Goal: Task Accomplishment & Management: Manage account settings

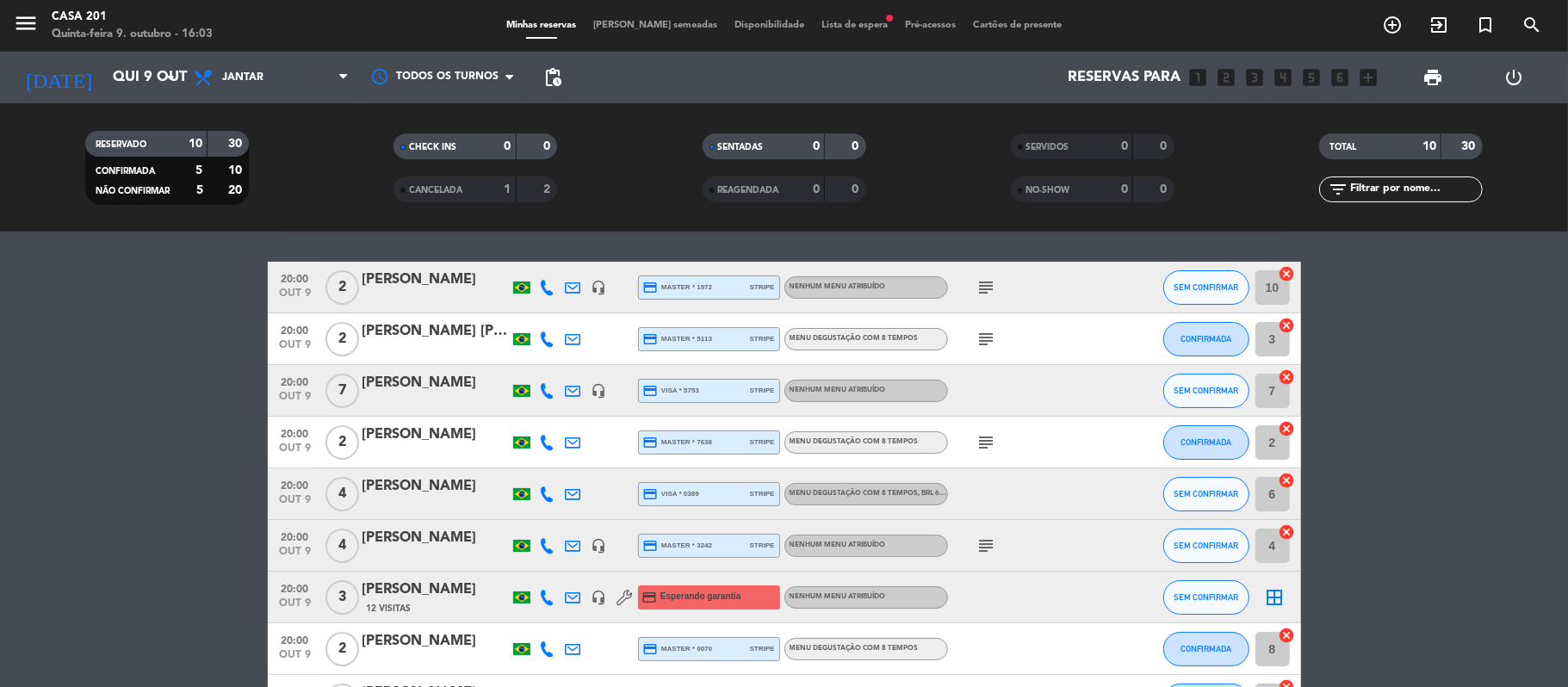
scroll to position [49, 0]
click at [104, 71] on input "Qui 9 out" at bounding box center [197, 77] width 186 height 33
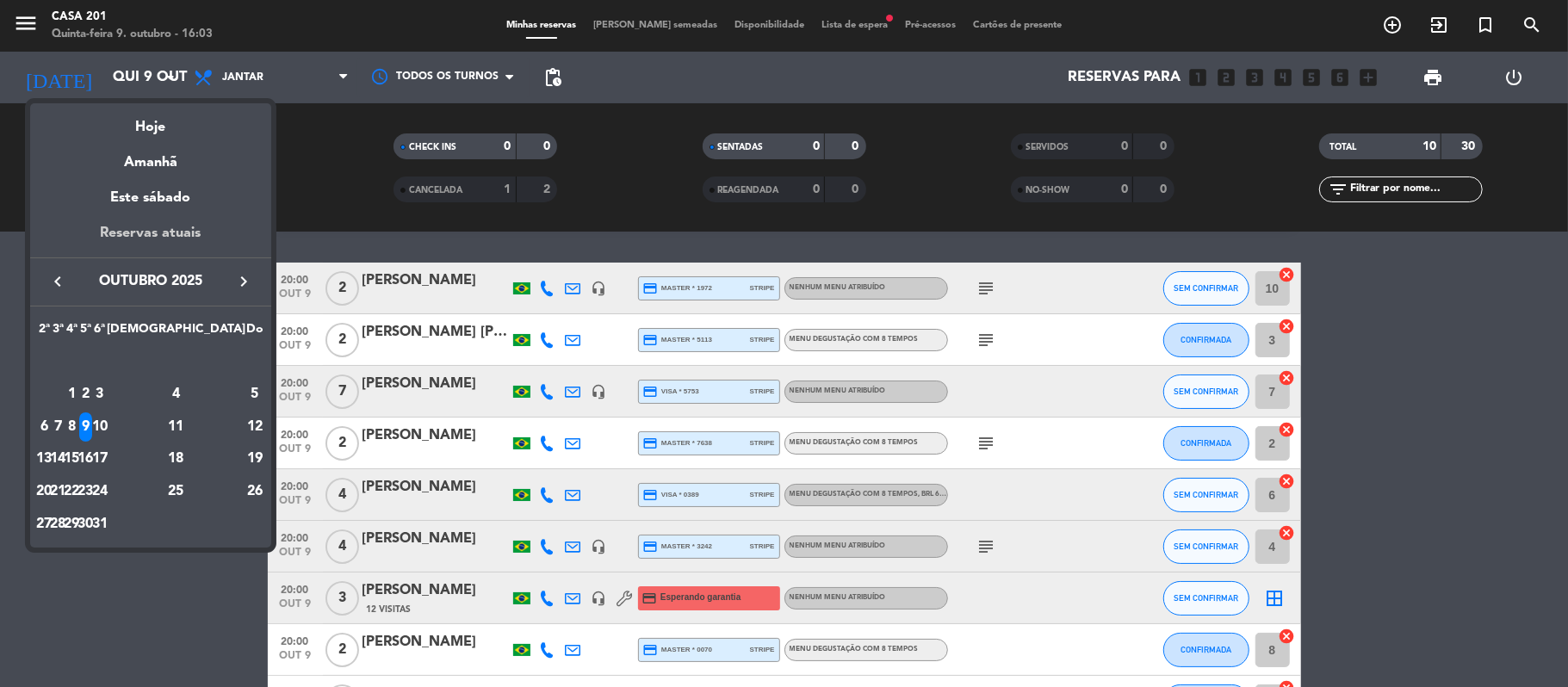
click at [158, 222] on div "Reservas atuais" at bounding box center [151, 239] width 241 height 35
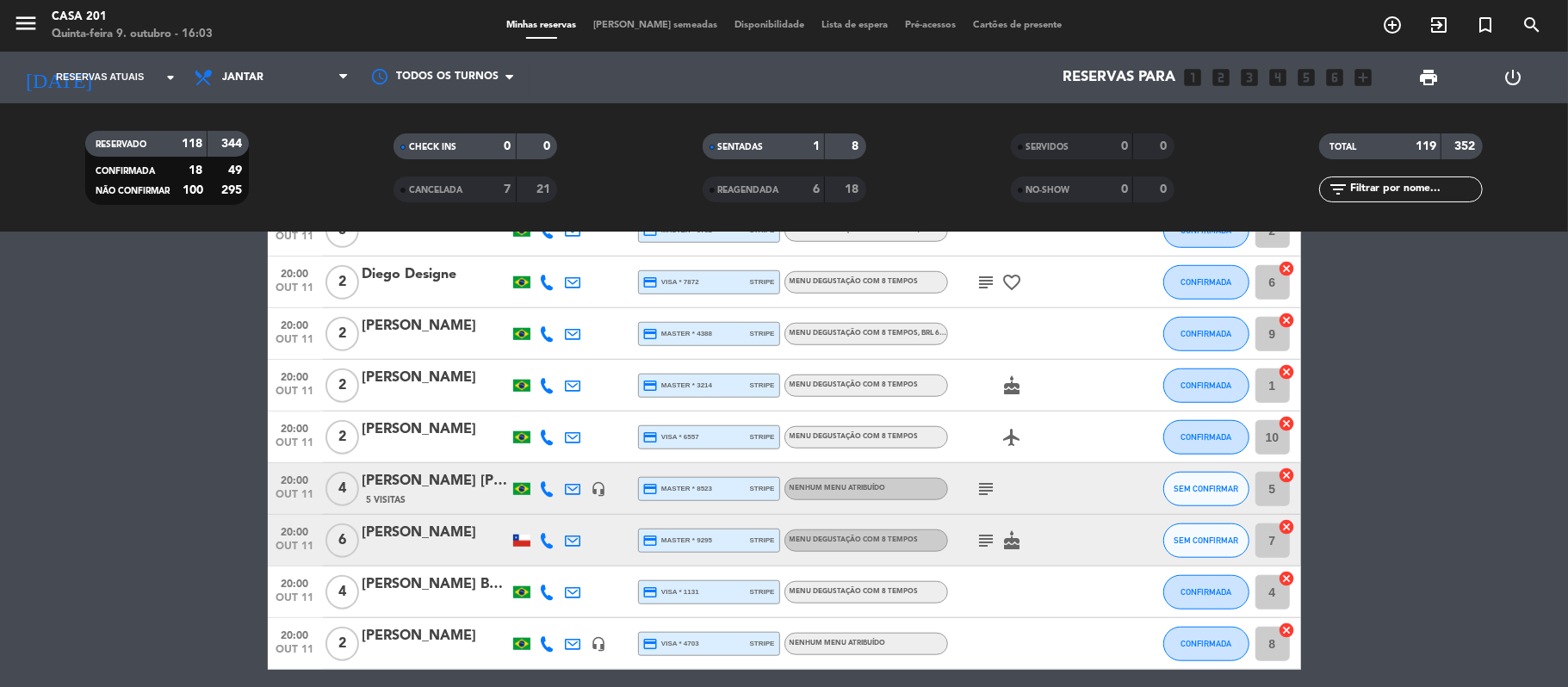
scroll to position [754, 0]
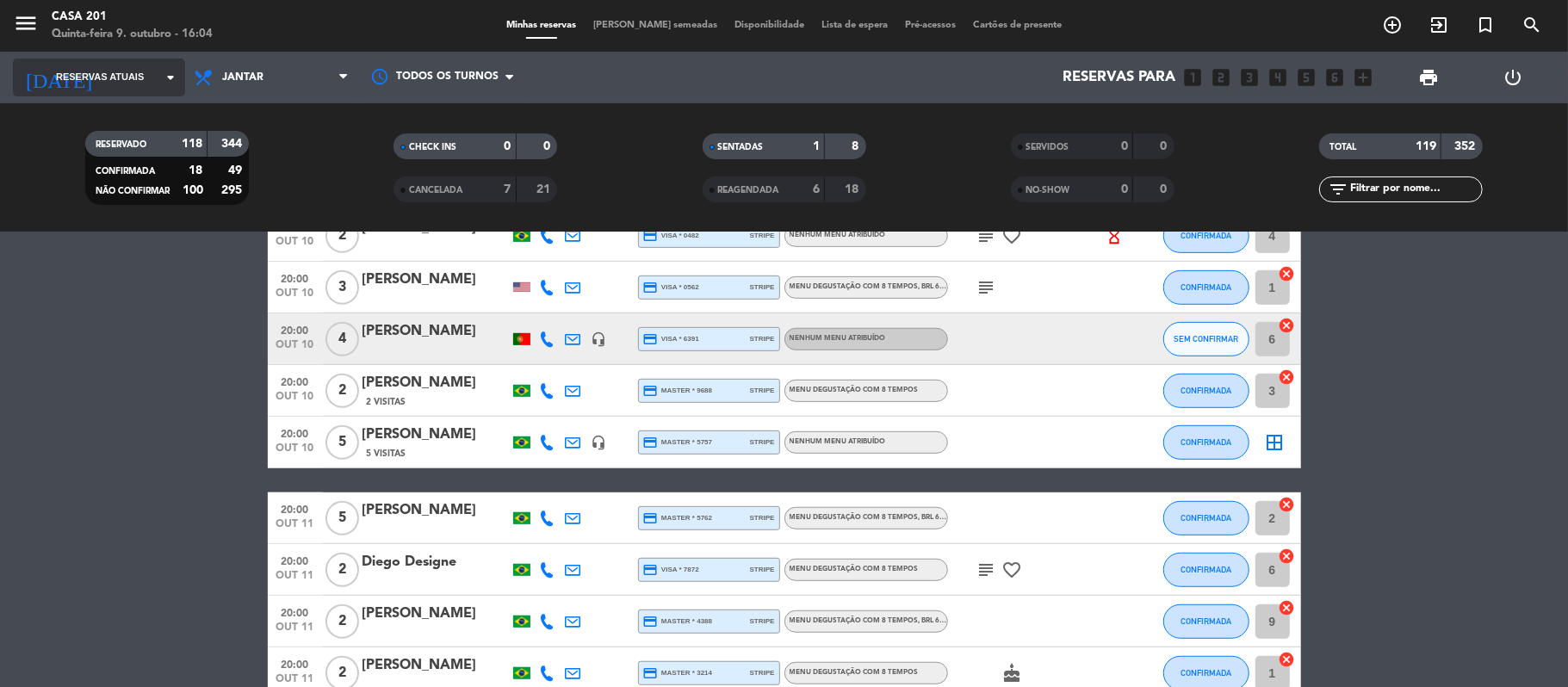
click at [117, 77] on span "Reservas atuais" at bounding box center [100, 77] width 88 height 15
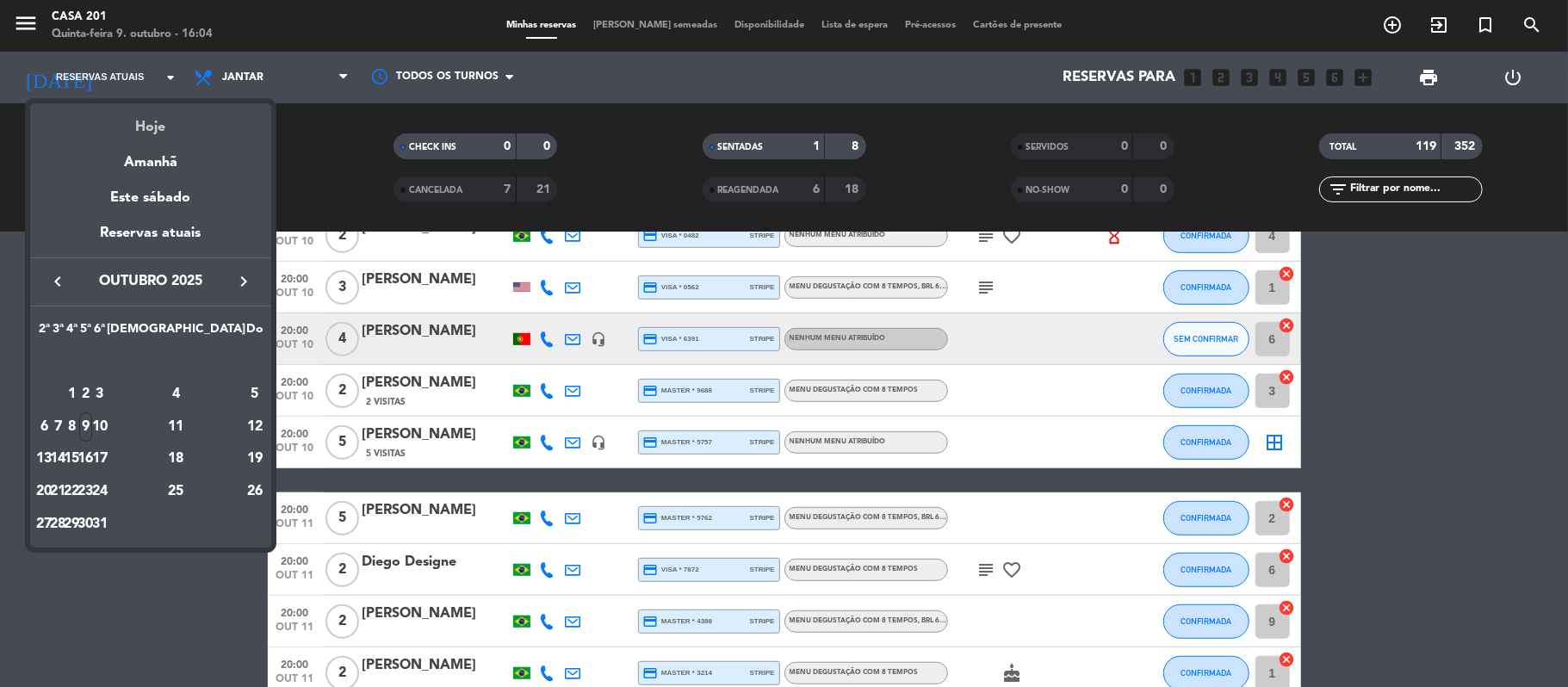
click at [154, 114] on div "Hoje" at bounding box center [151, 120] width 241 height 35
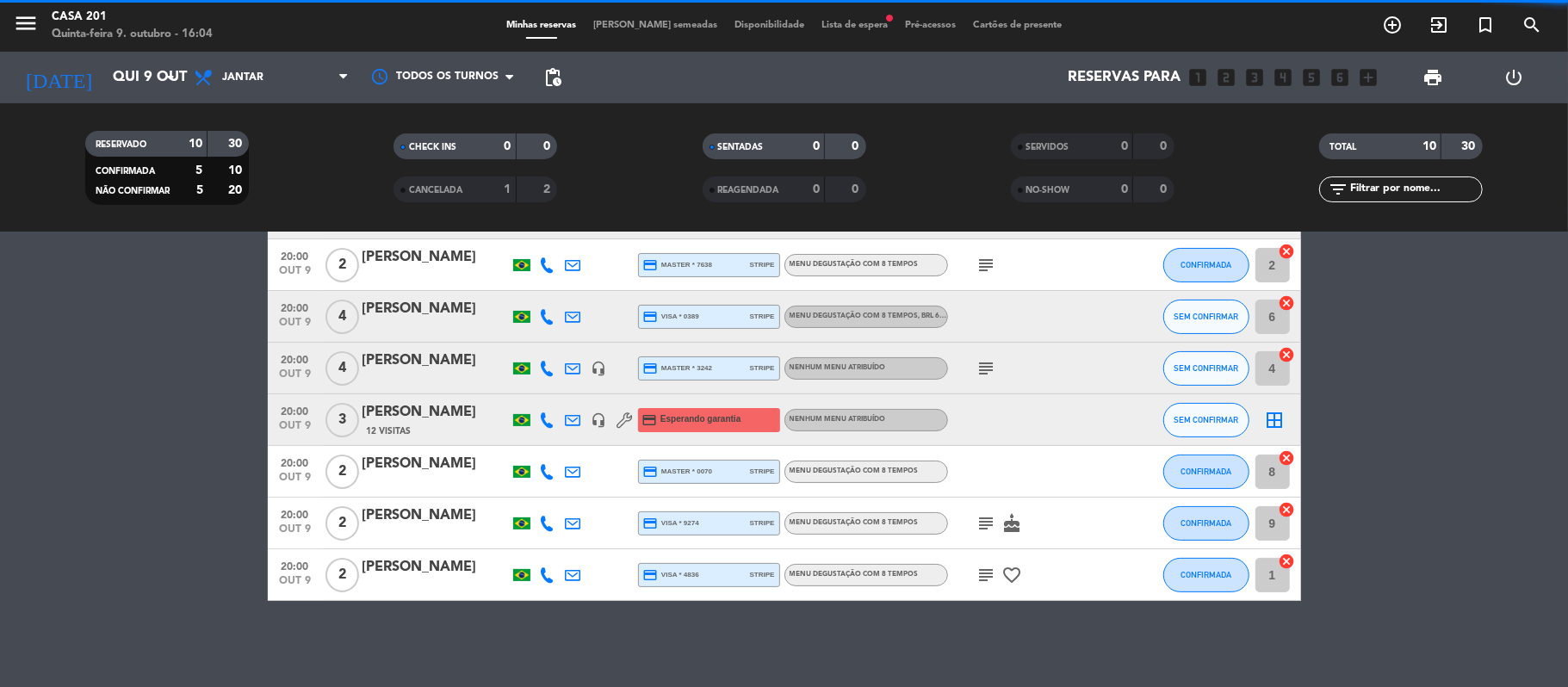
scroll to position [225, 0]
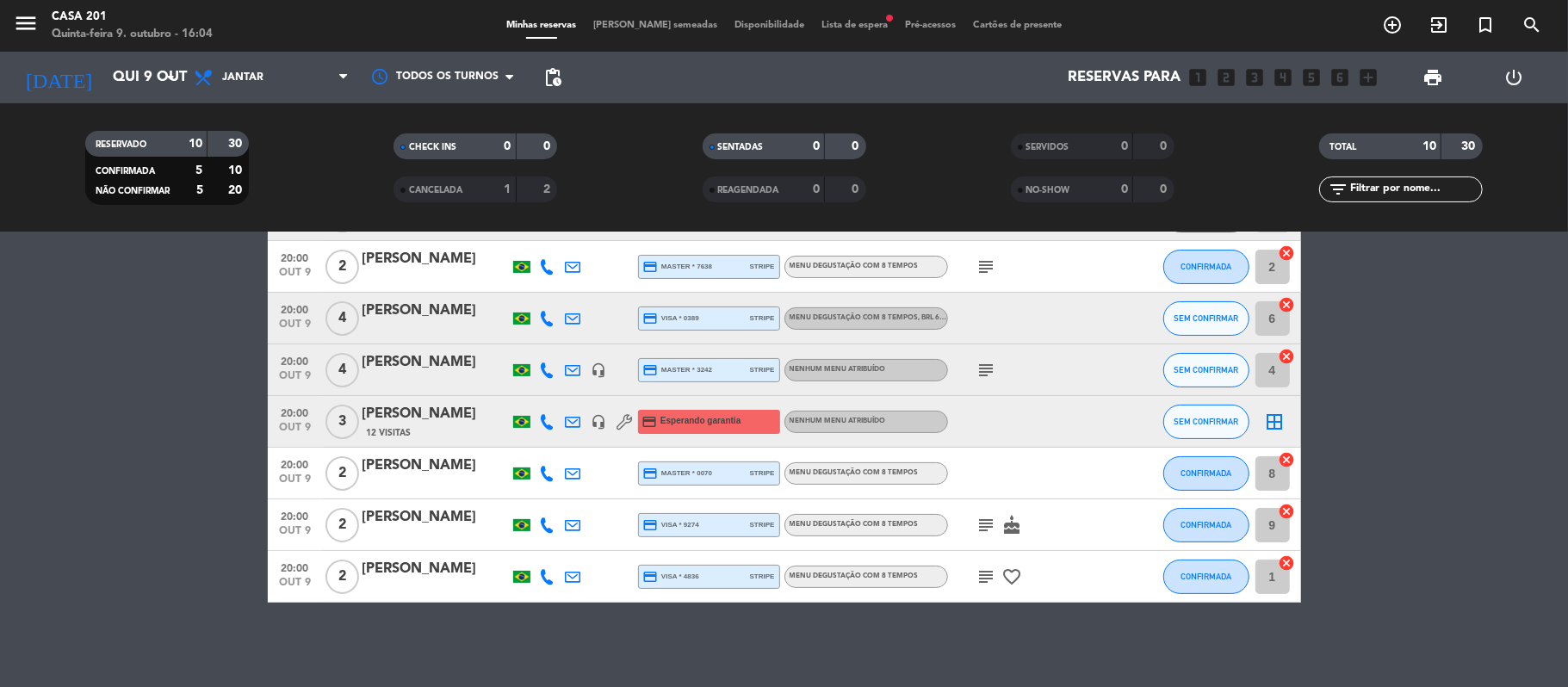
click at [1001, 348] on div "subject" at bounding box center [1025, 369] width 155 height 51
click at [985, 360] on icon "subject" at bounding box center [987, 370] width 21 height 21
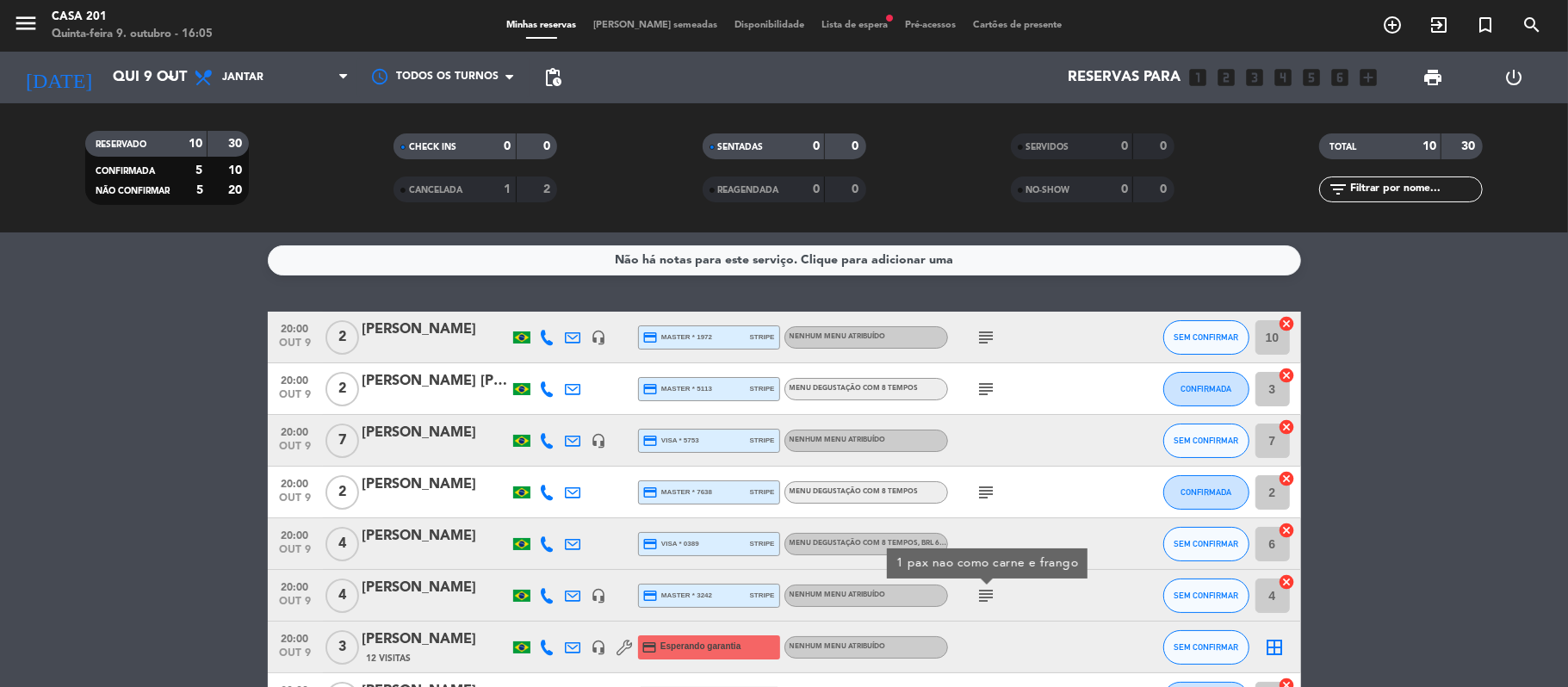
scroll to position [0, 0]
click at [173, 71] on icon "arrow_drop_down" at bounding box center [170, 77] width 21 height 21
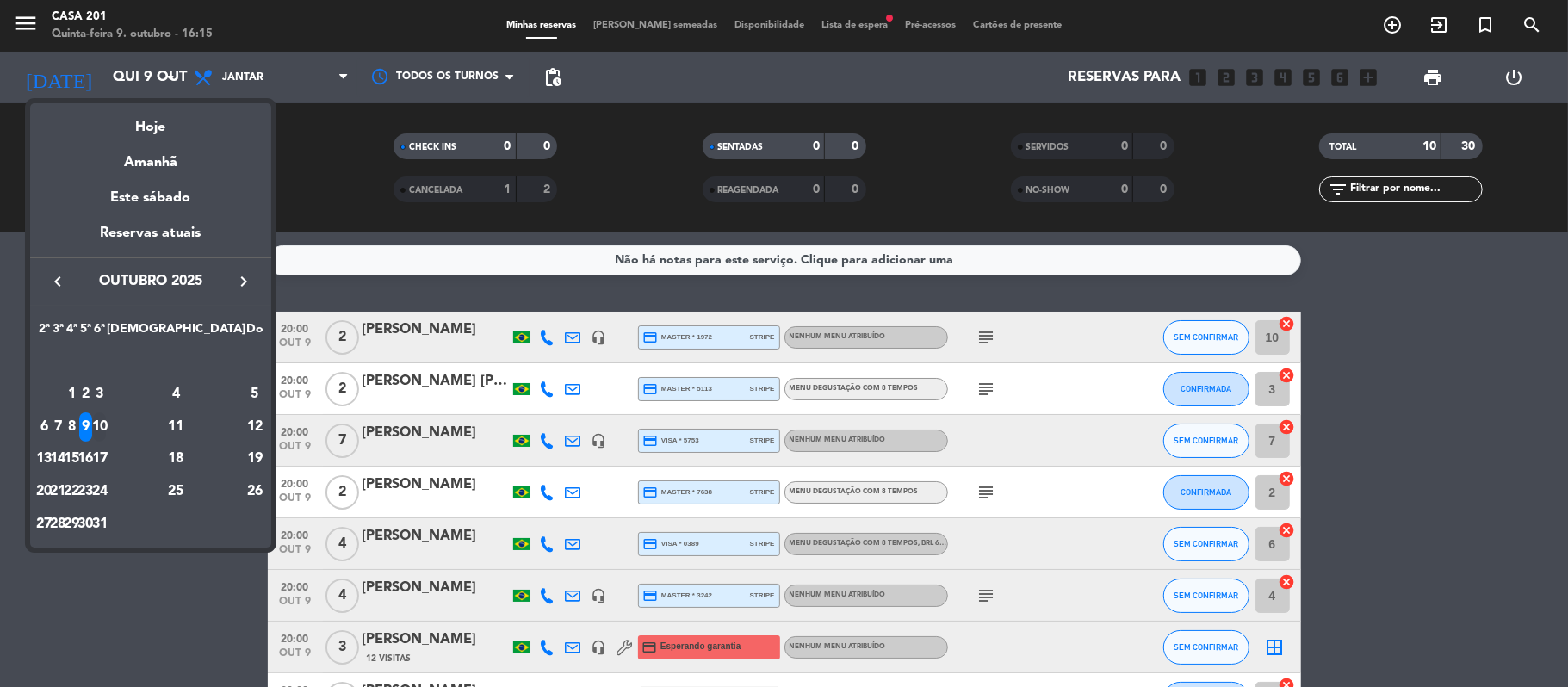
click at [106, 422] on div "10" at bounding box center [100, 427] width 13 height 30
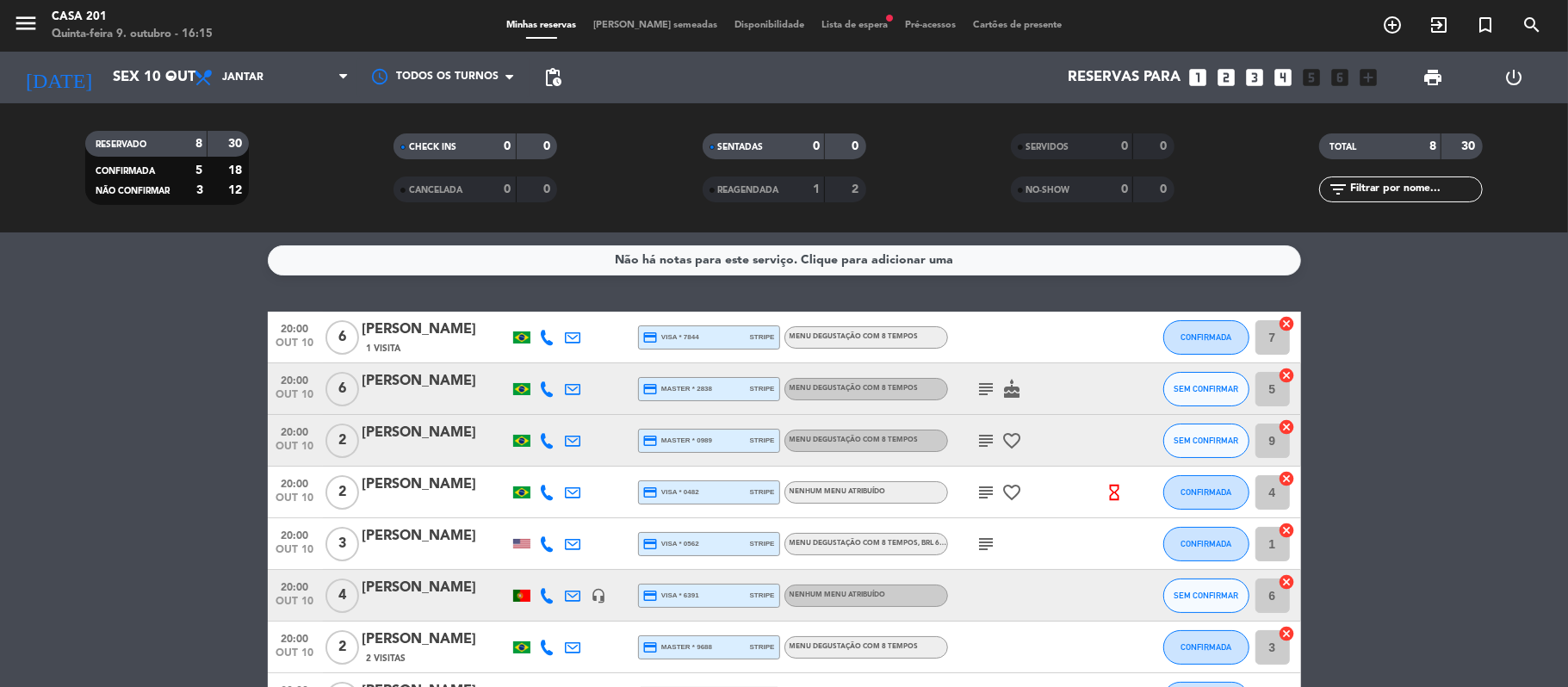
click at [966, 383] on div "subject cake" at bounding box center [1025, 388] width 155 height 51
click at [980, 385] on icon "subject" at bounding box center [987, 389] width 21 height 21
click at [985, 436] on icon "subject" at bounding box center [987, 440] width 21 height 21
click at [988, 494] on icon "subject" at bounding box center [987, 492] width 21 height 21
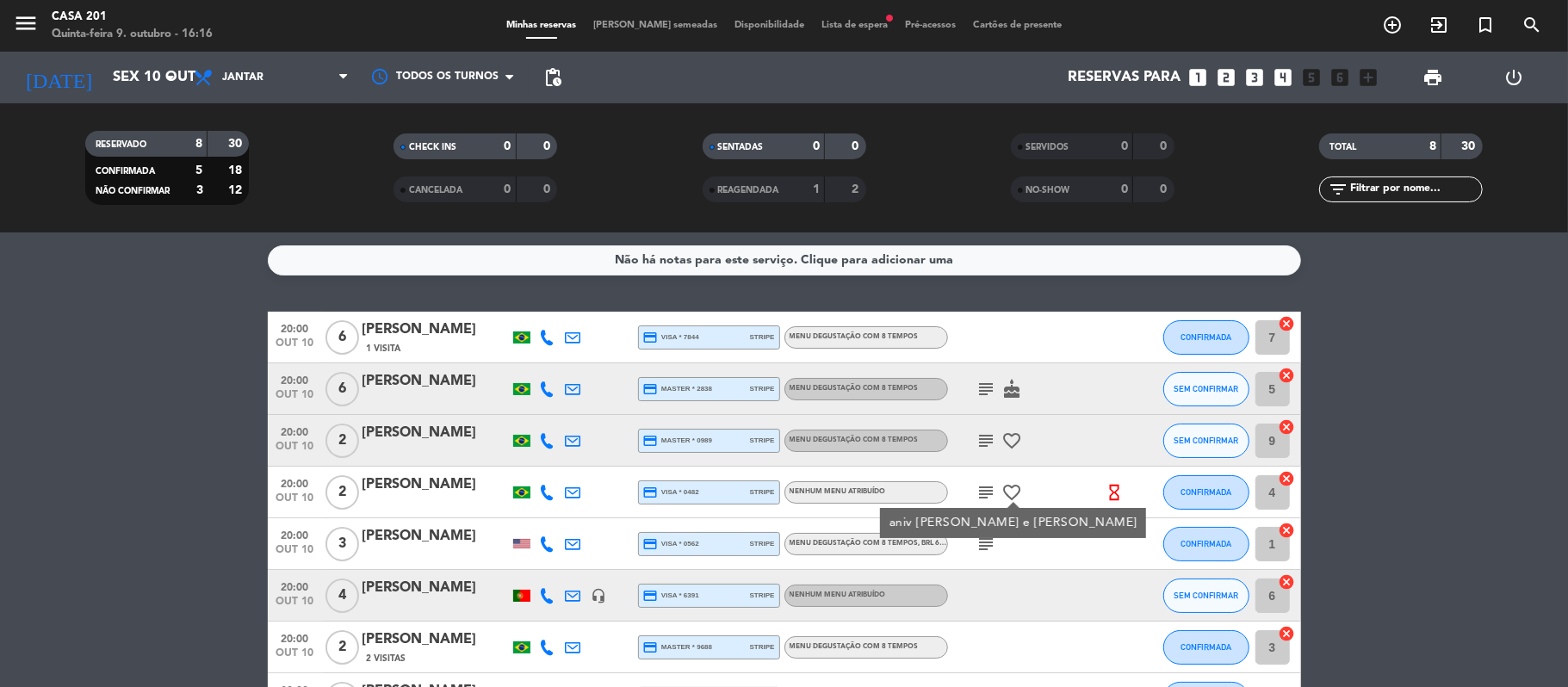
click at [986, 546] on icon "subject" at bounding box center [987, 543] width 21 height 21
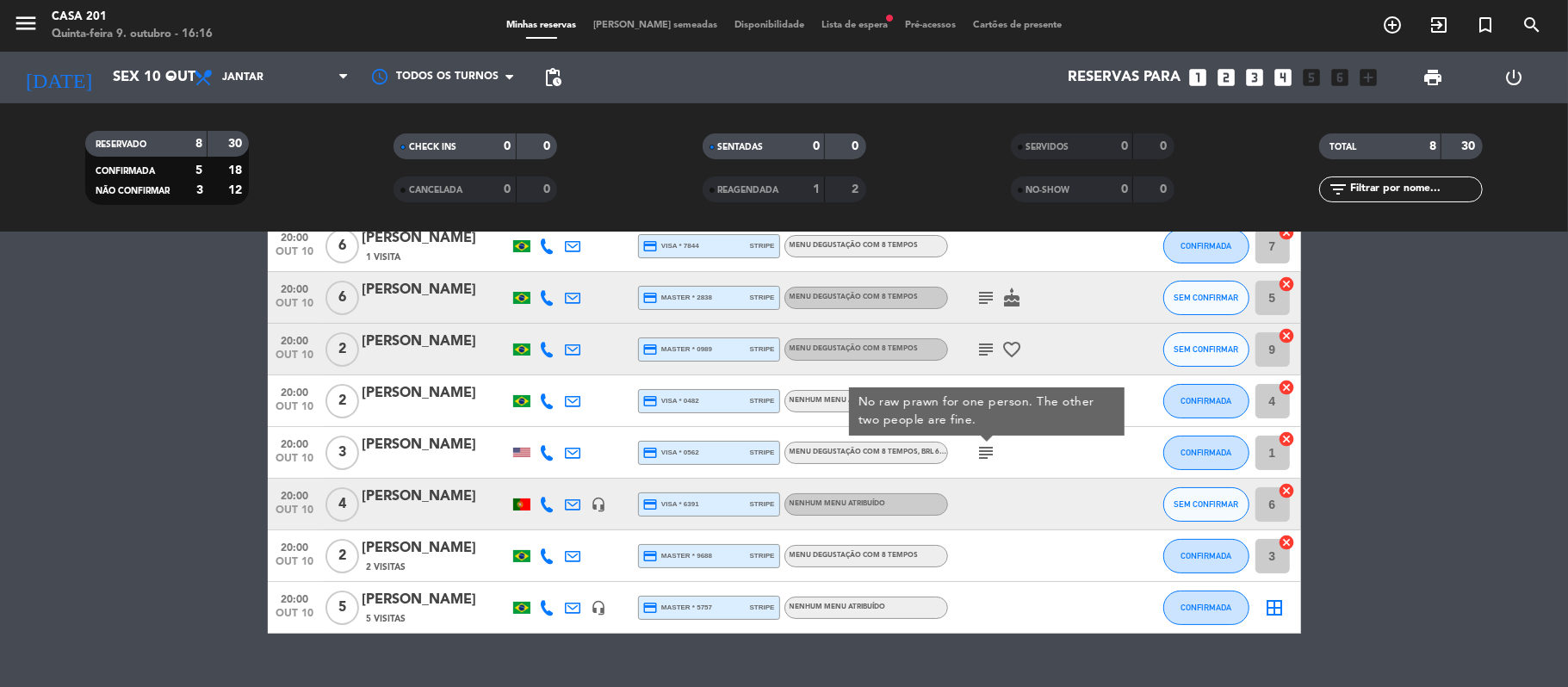
scroll to position [46, 0]
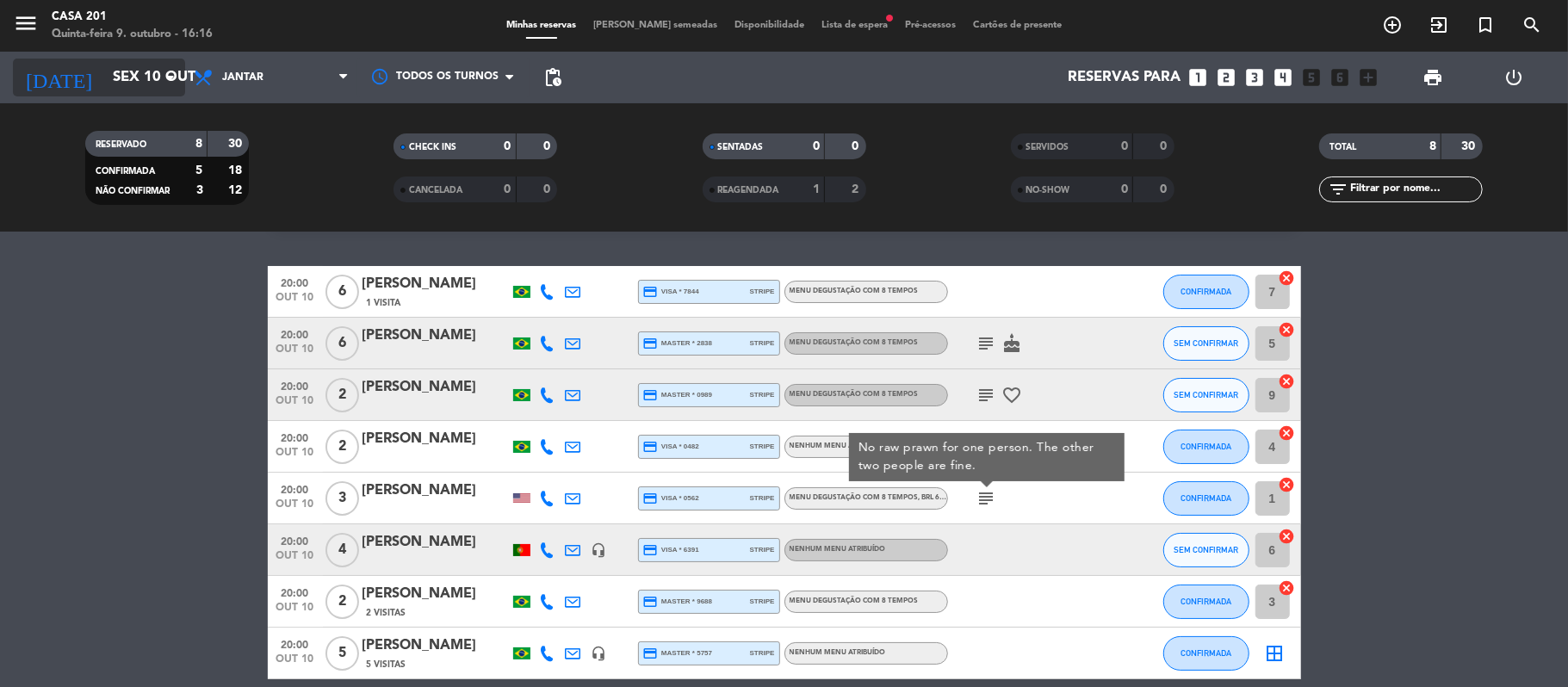
click at [183, 73] on input "Sex 10 out" at bounding box center [197, 77] width 186 height 33
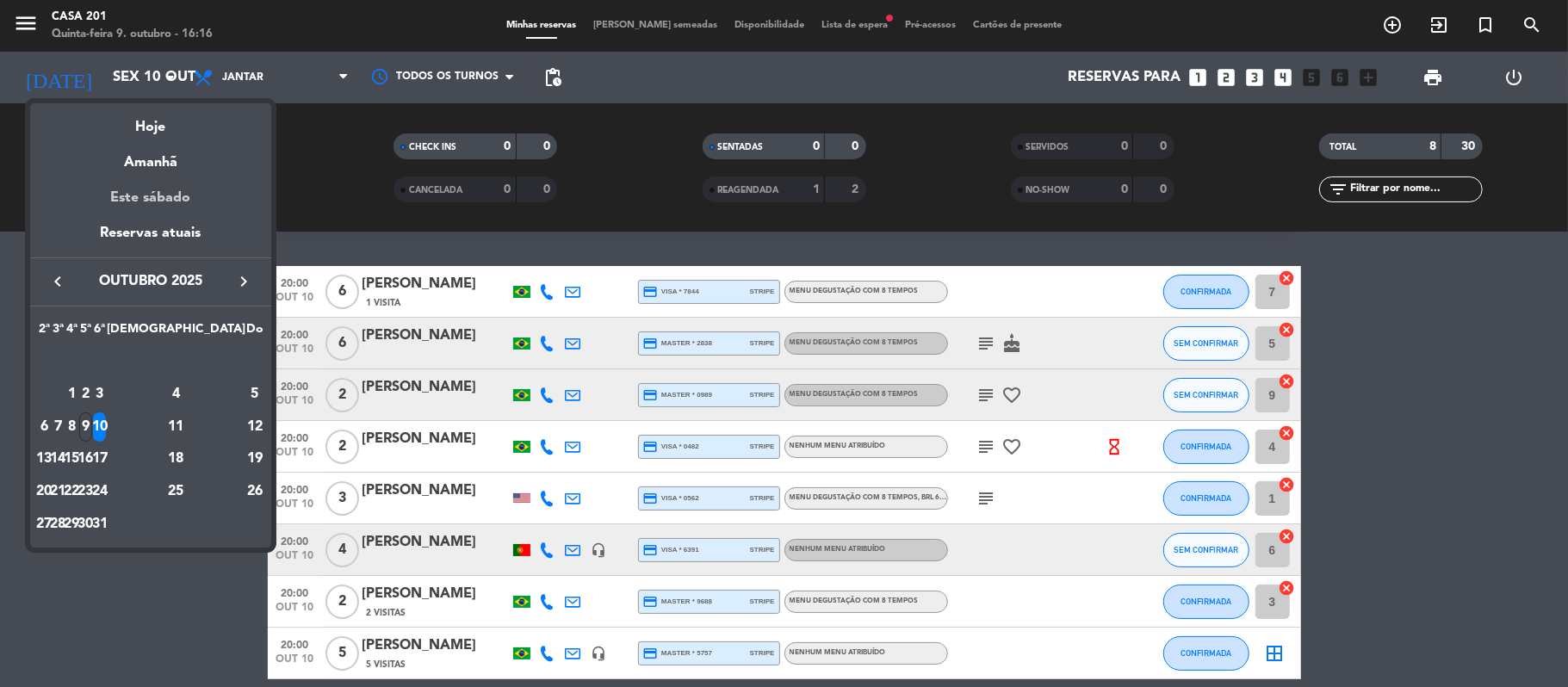
click at [166, 198] on div "Este sábado" at bounding box center [151, 198] width 241 height 48
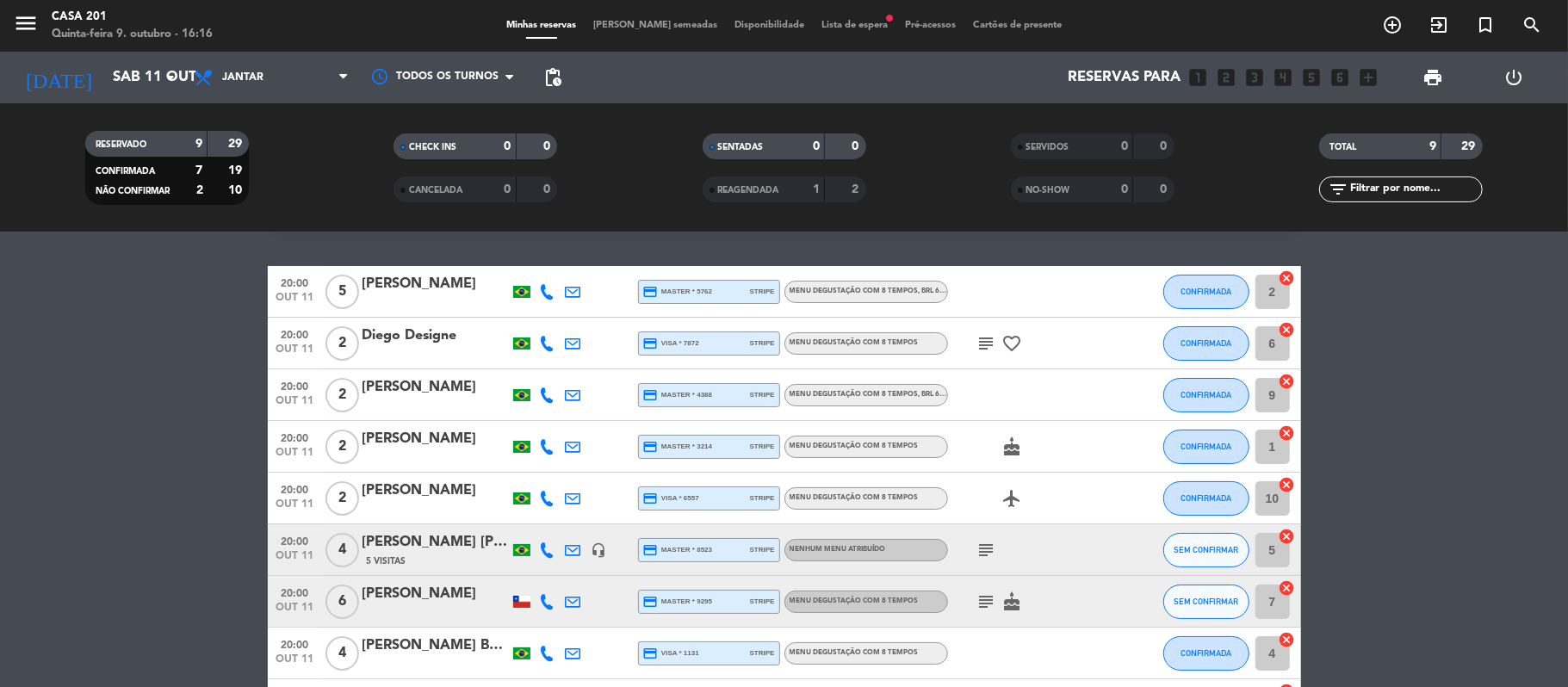
click at [987, 339] on icon "subject" at bounding box center [987, 343] width 21 height 21
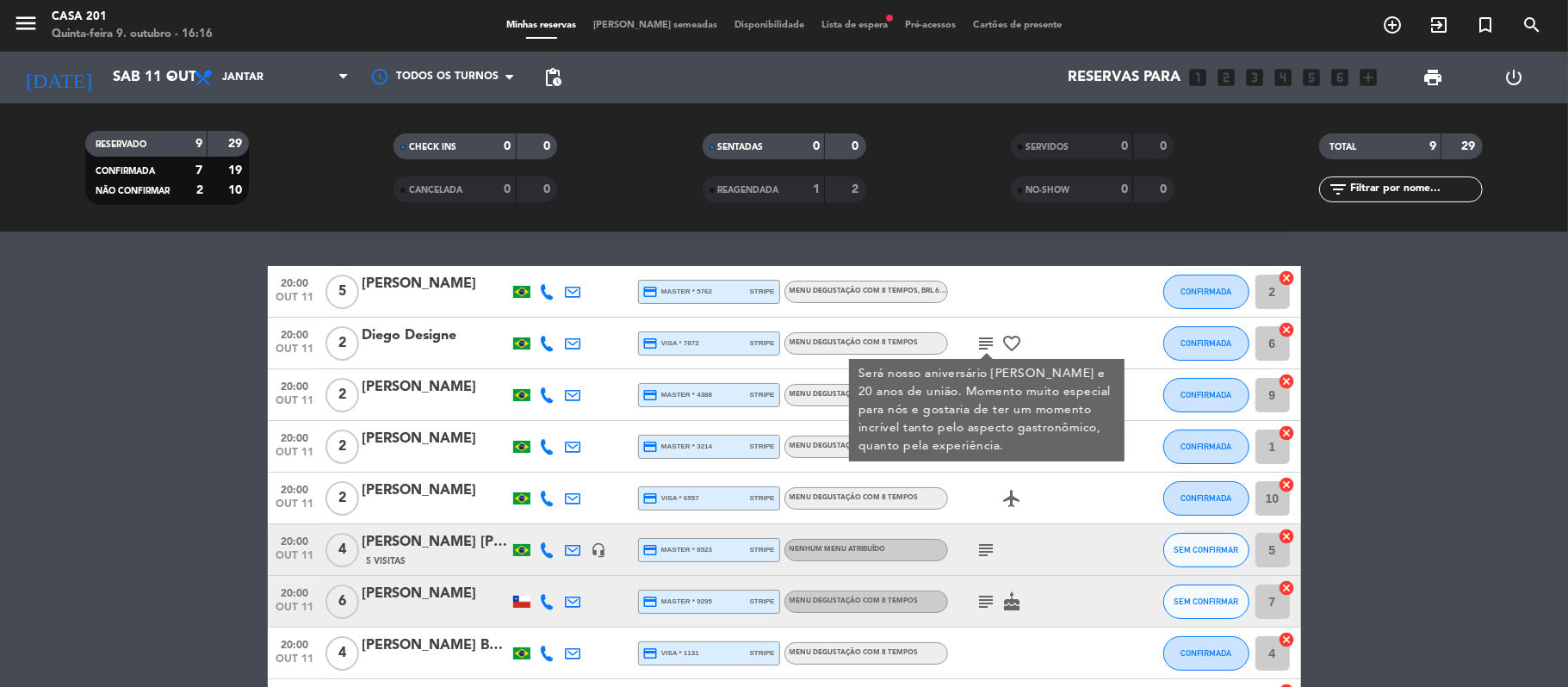
click at [985, 556] on icon "subject" at bounding box center [987, 550] width 21 height 21
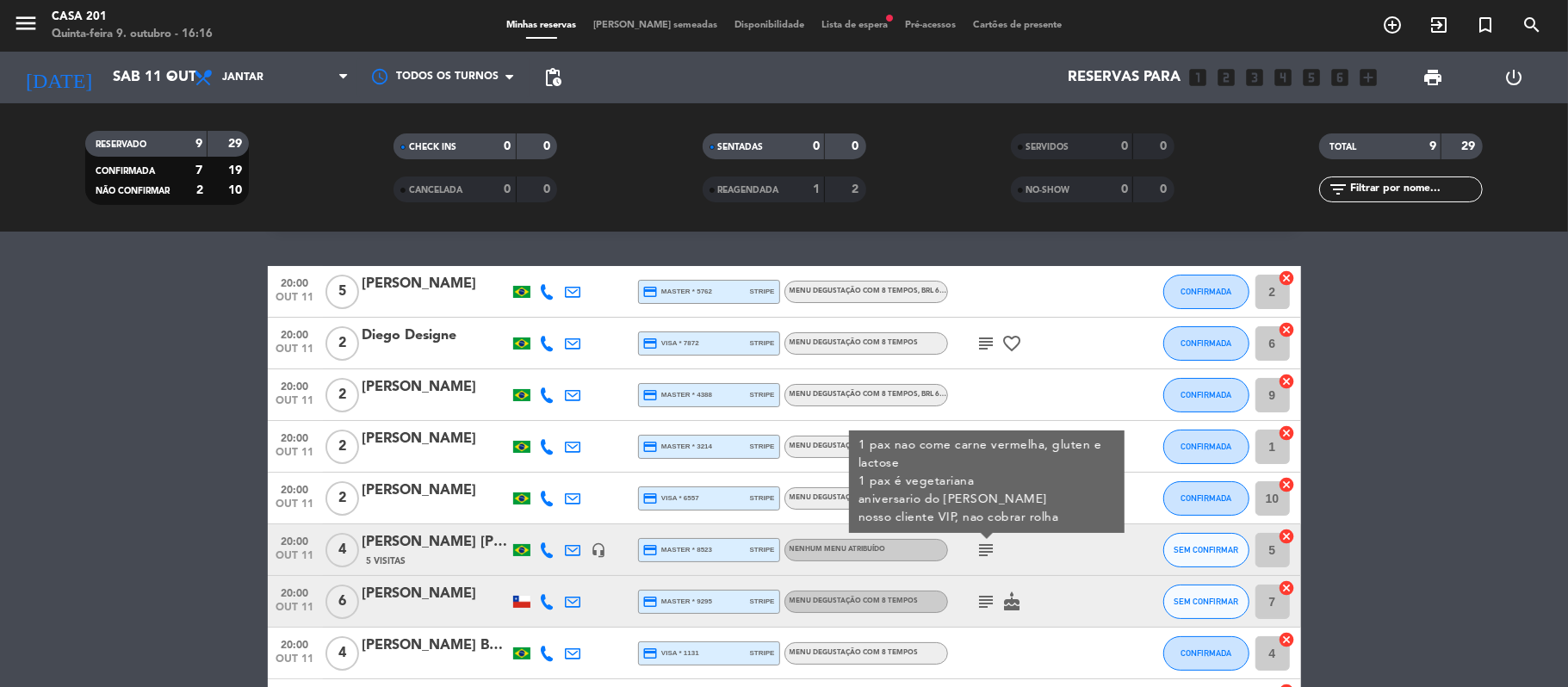
click at [987, 592] on icon "subject" at bounding box center [987, 601] width 21 height 21
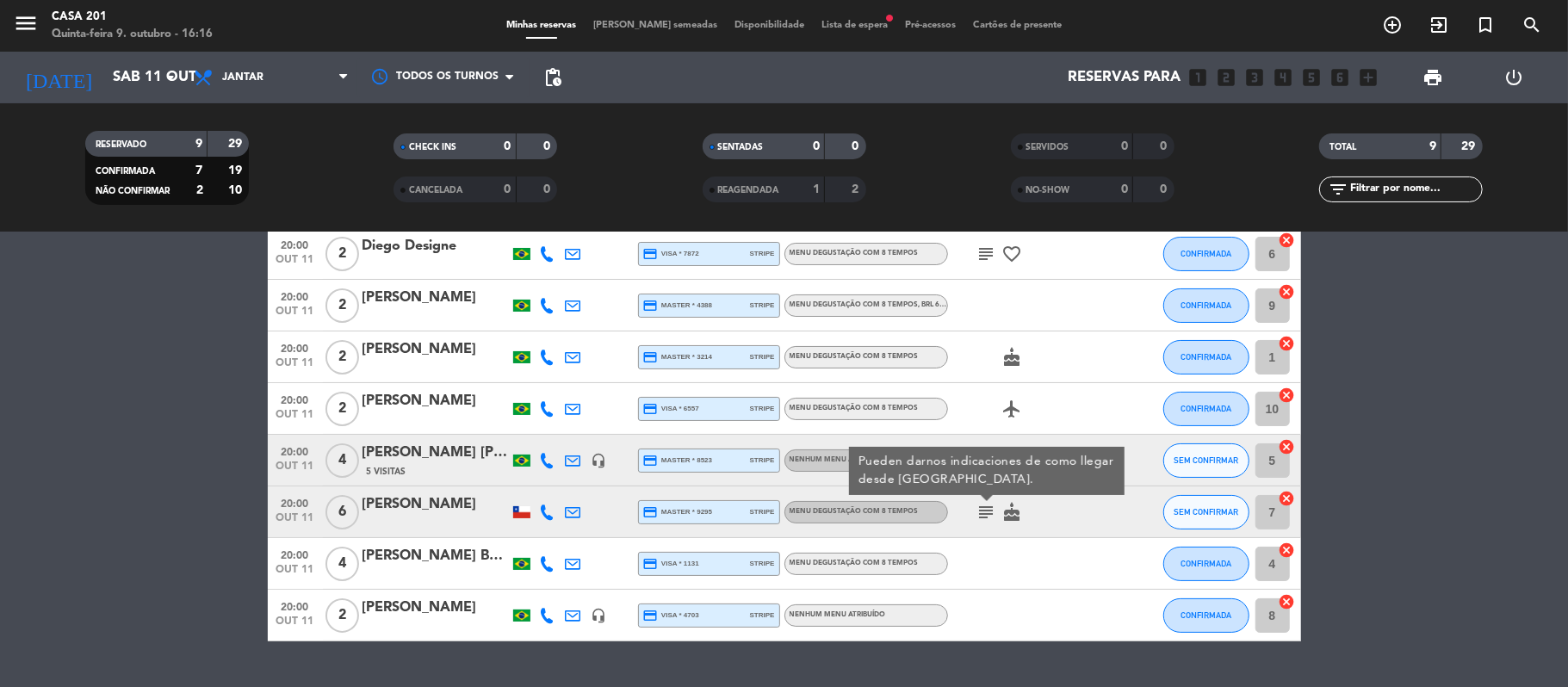
scroll to position [137, 0]
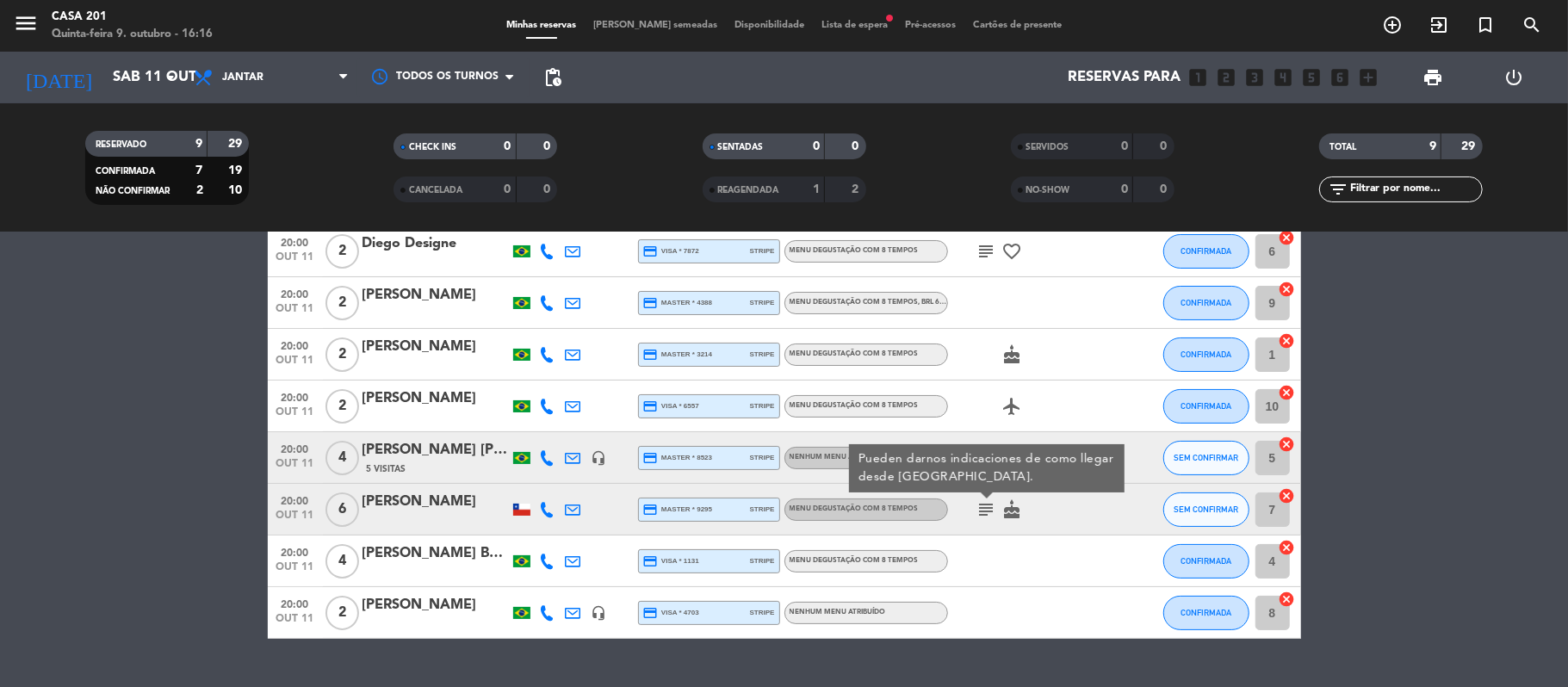
click at [987, 592] on div at bounding box center [1025, 612] width 155 height 51
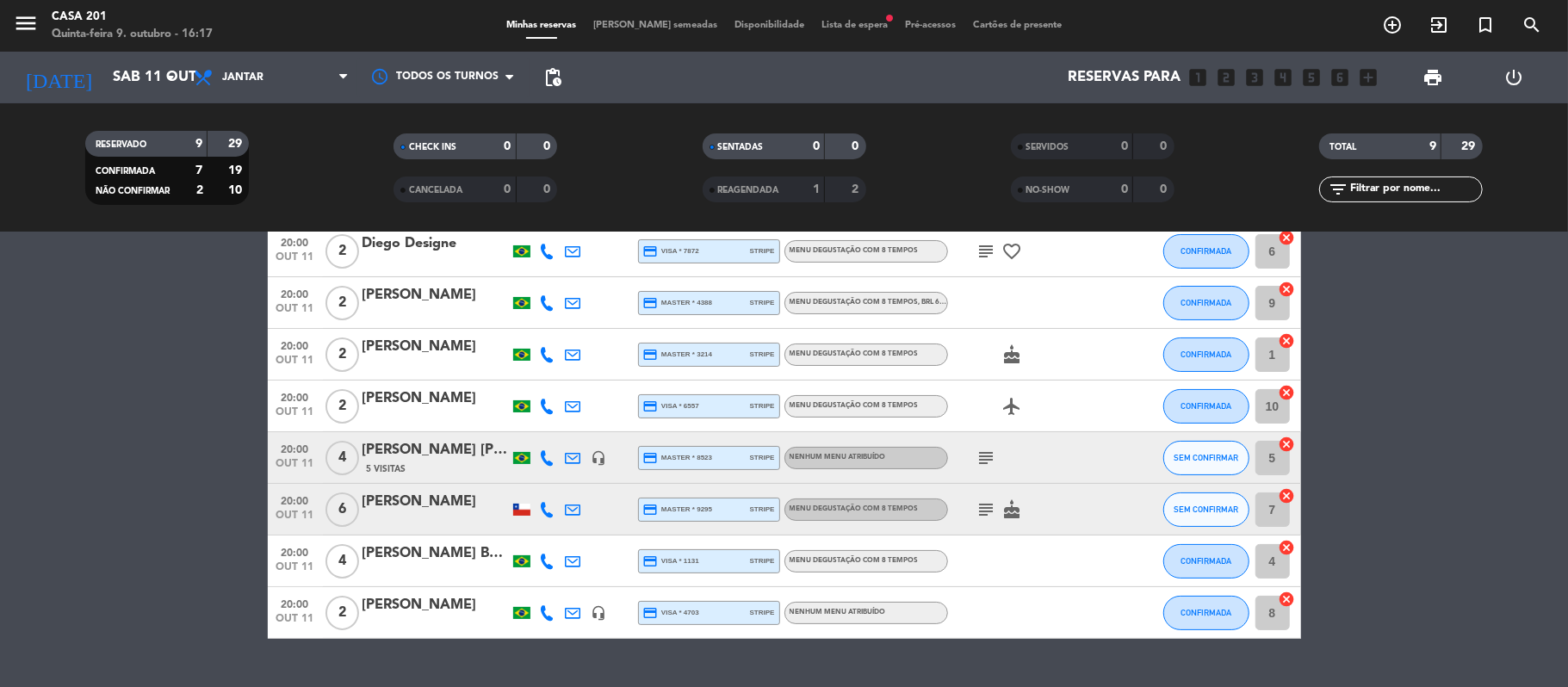
click at [990, 454] on icon "subject" at bounding box center [987, 457] width 21 height 21
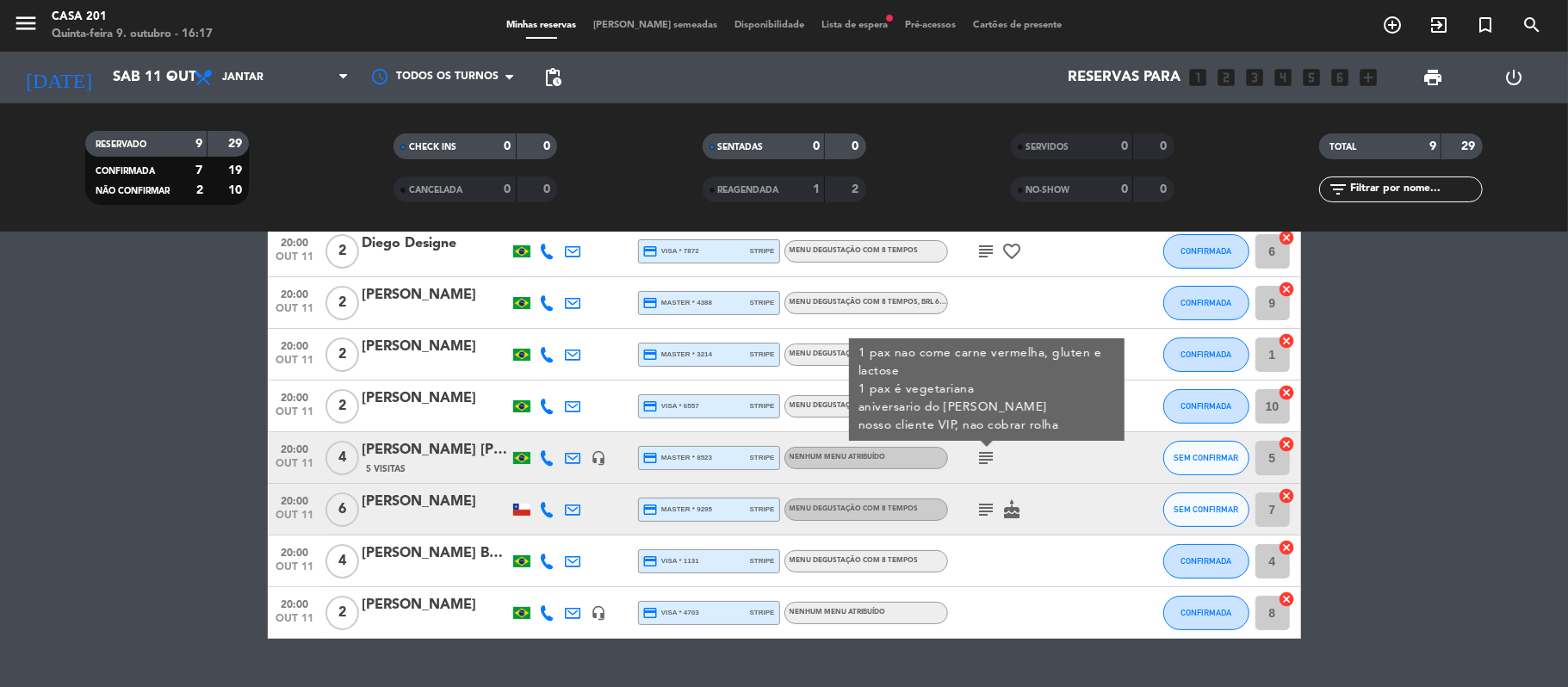
click at [990, 454] on icon "subject" at bounding box center [987, 457] width 21 height 21
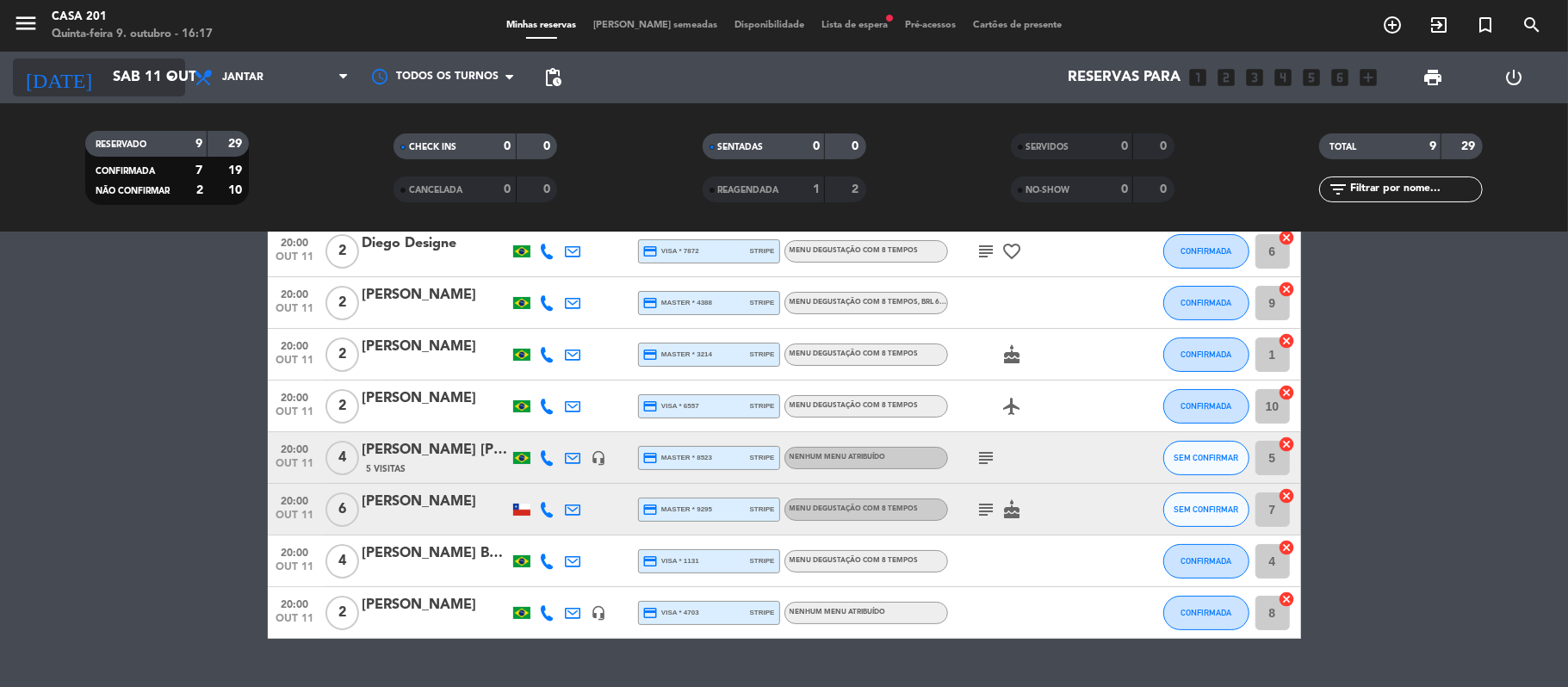
click at [173, 80] on icon "arrow_drop_down" at bounding box center [170, 77] width 21 height 21
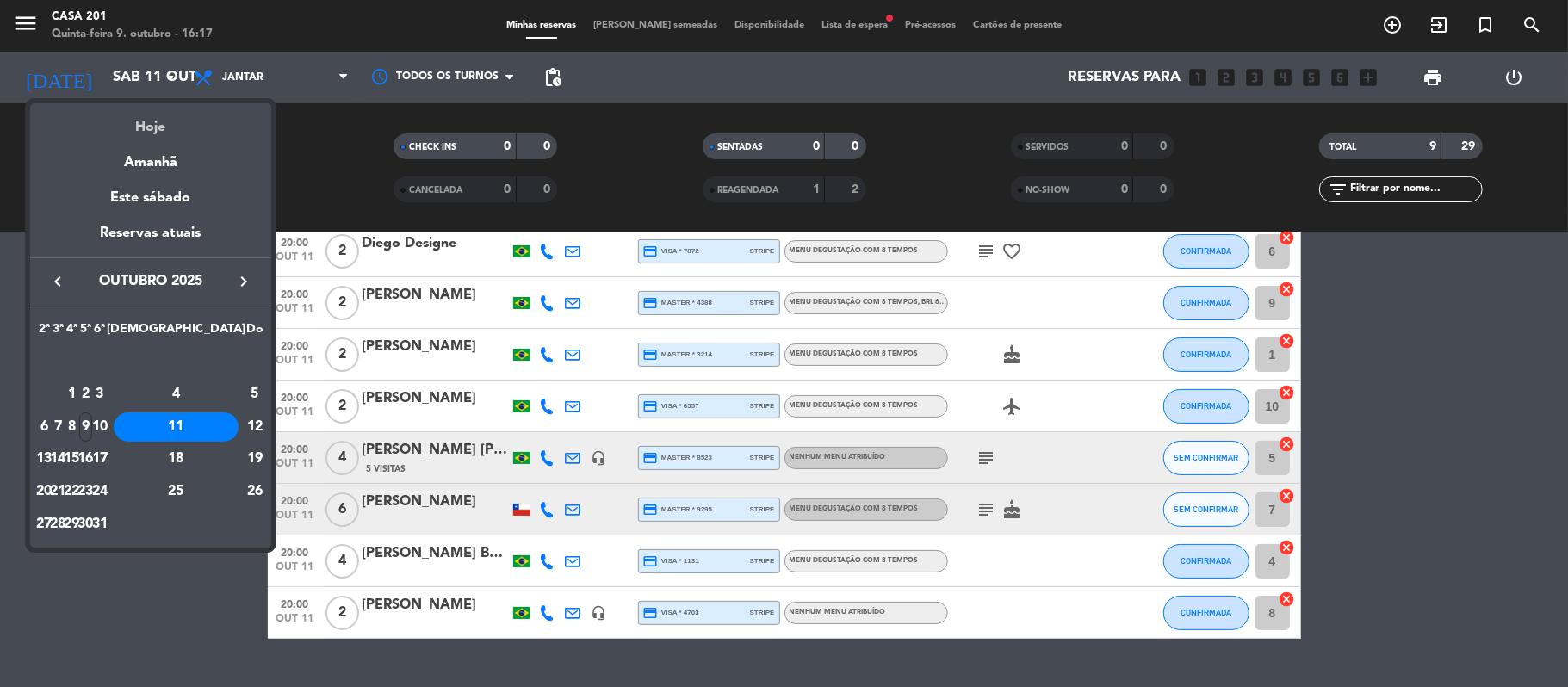
click at [152, 128] on div "Hoje" at bounding box center [151, 120] width 241 height 35
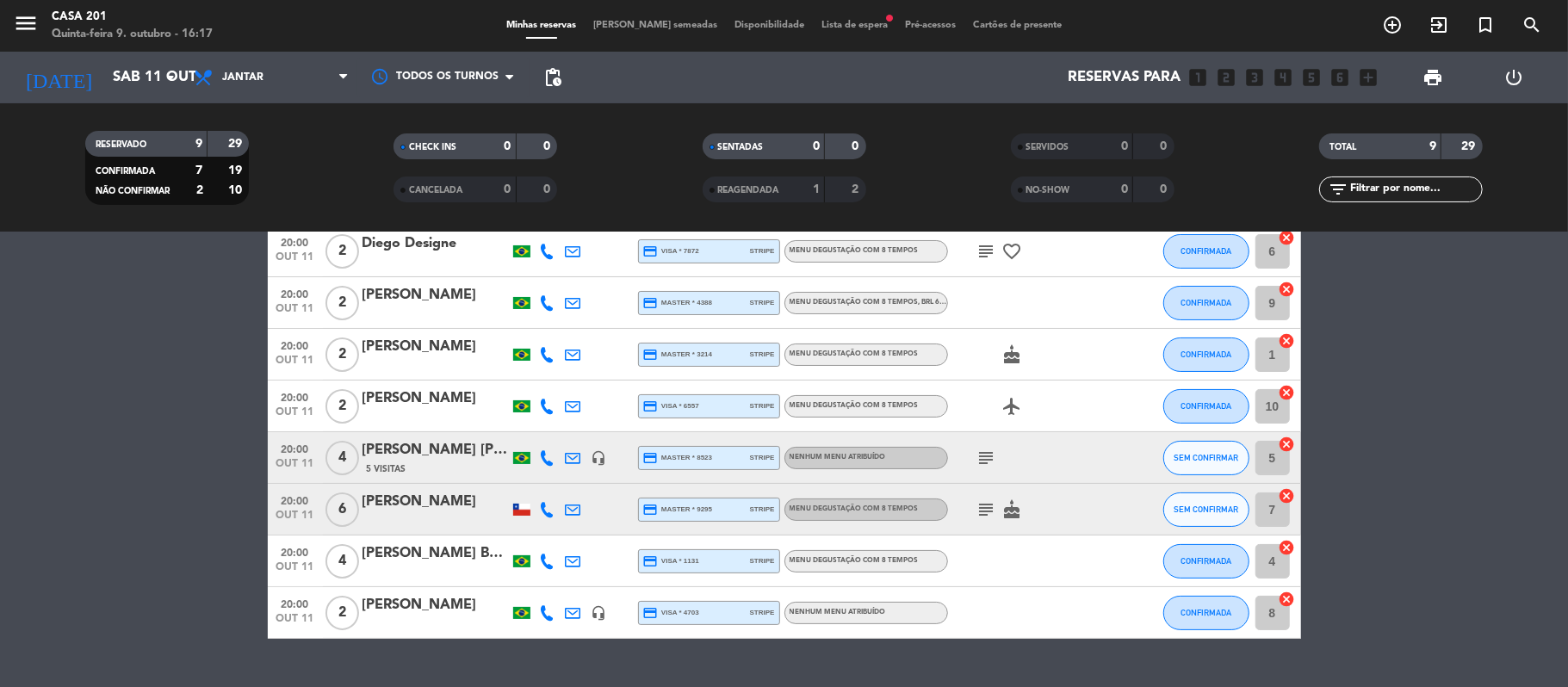
type input "Qui 9 out"
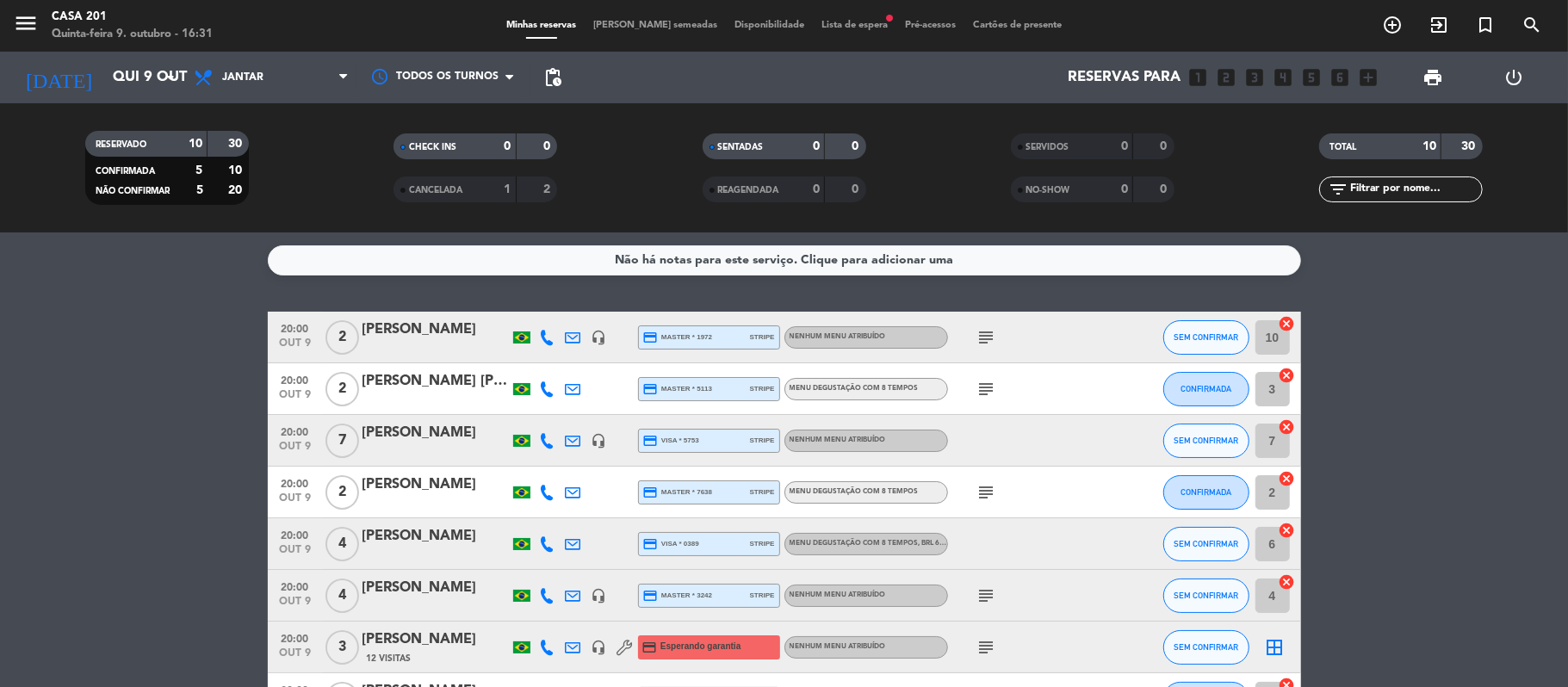
scroll to position [225, 0]
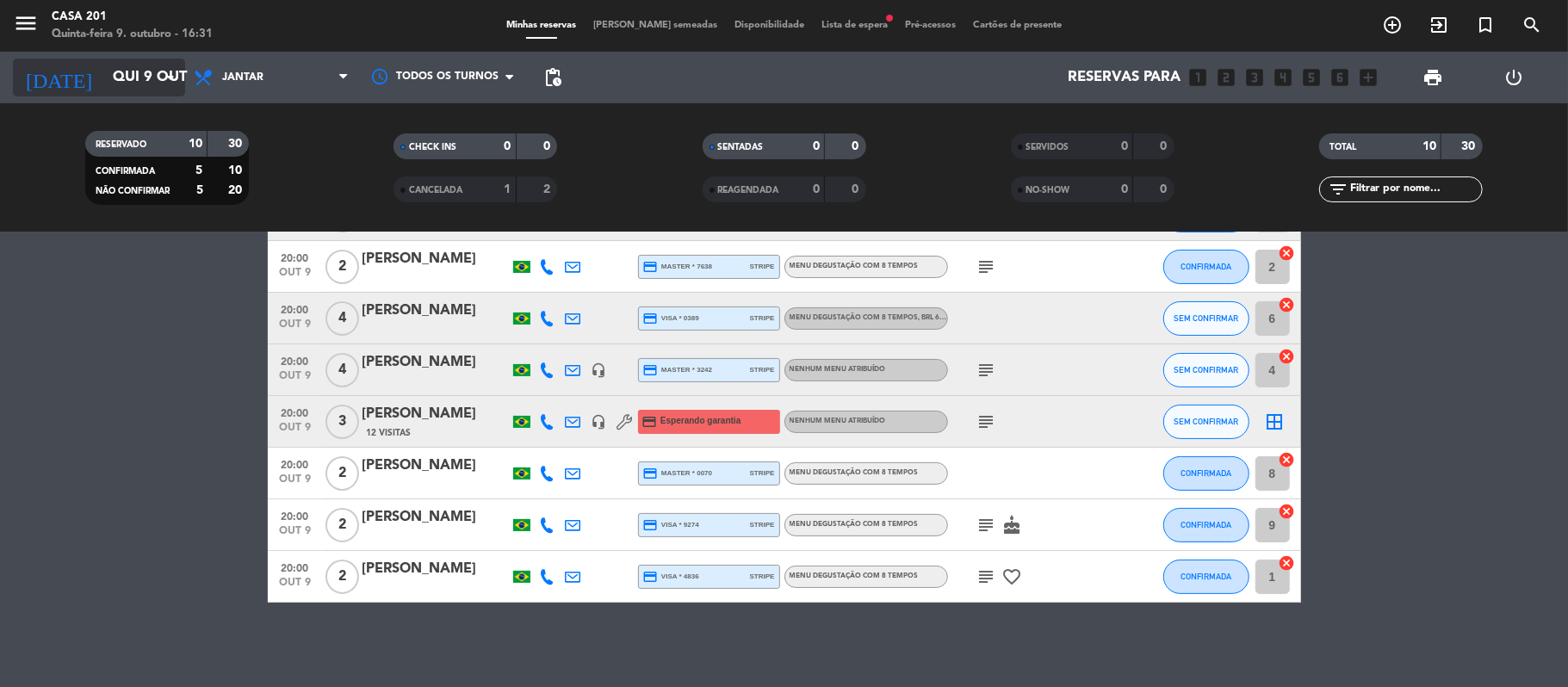
click at [143, 86] on input "Qui 9 out" at bounding box center [197, 77] width 186 height 33
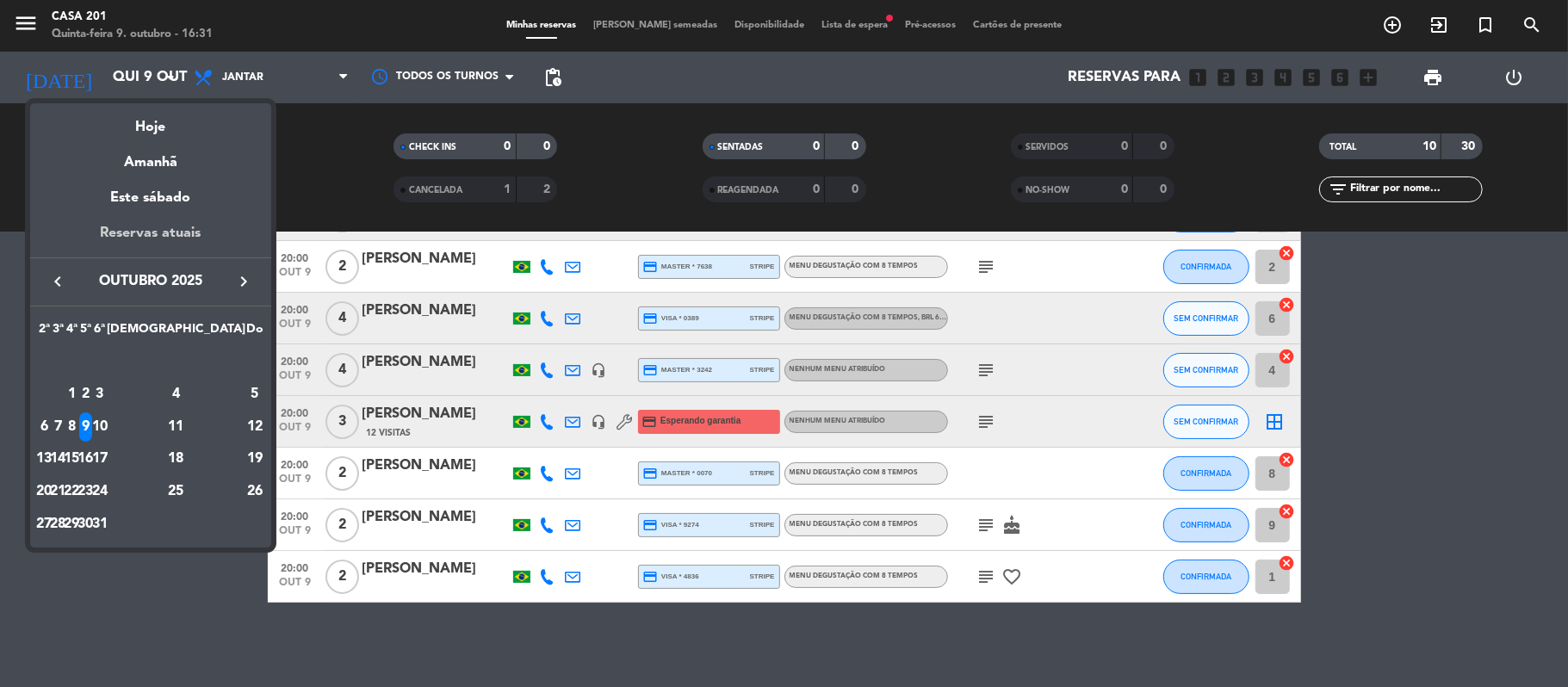
click at [167, 234] on div "Reservas atuais" at bounding box center [151, 239] width 241 height 35
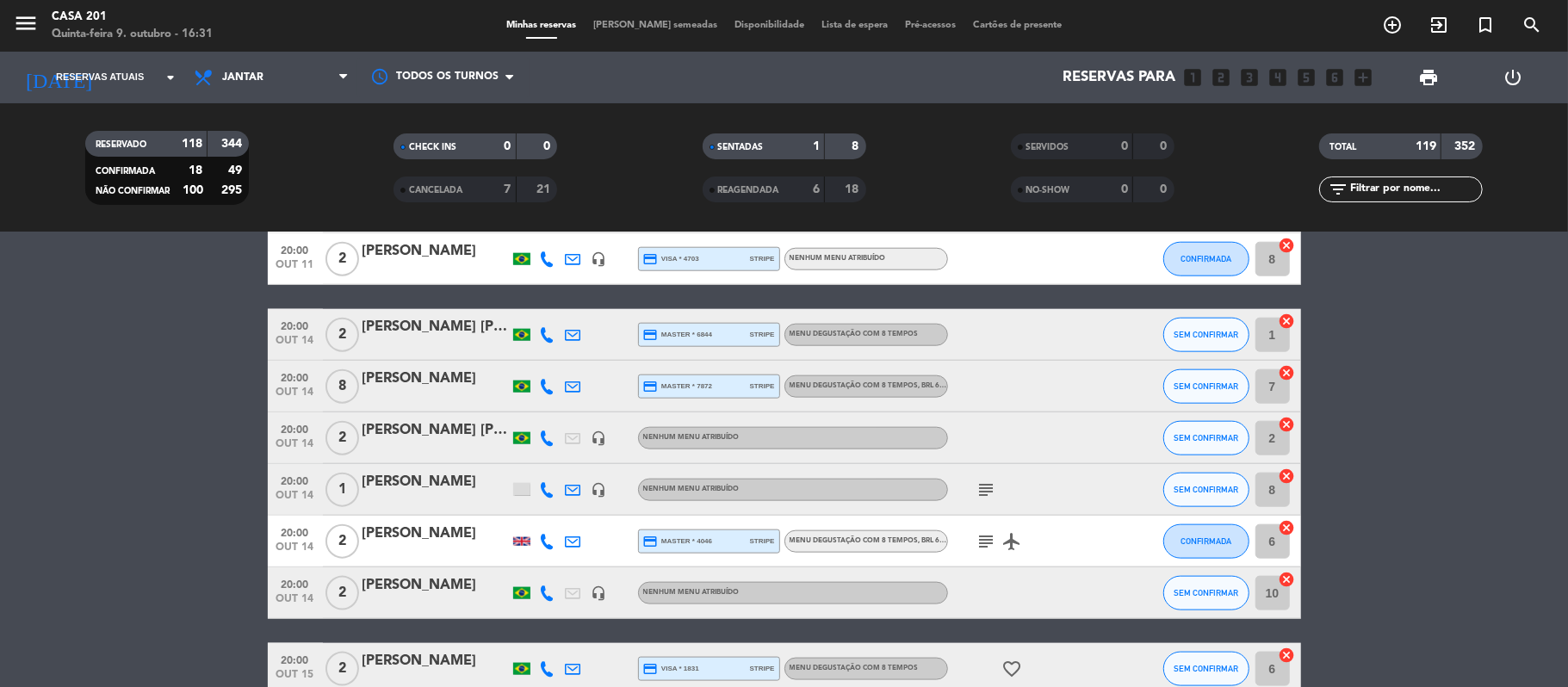
scroll to position [1427, 0]
click at [983, 483] on icon "subject" at bounding box center [987, 489] width 21 height 21
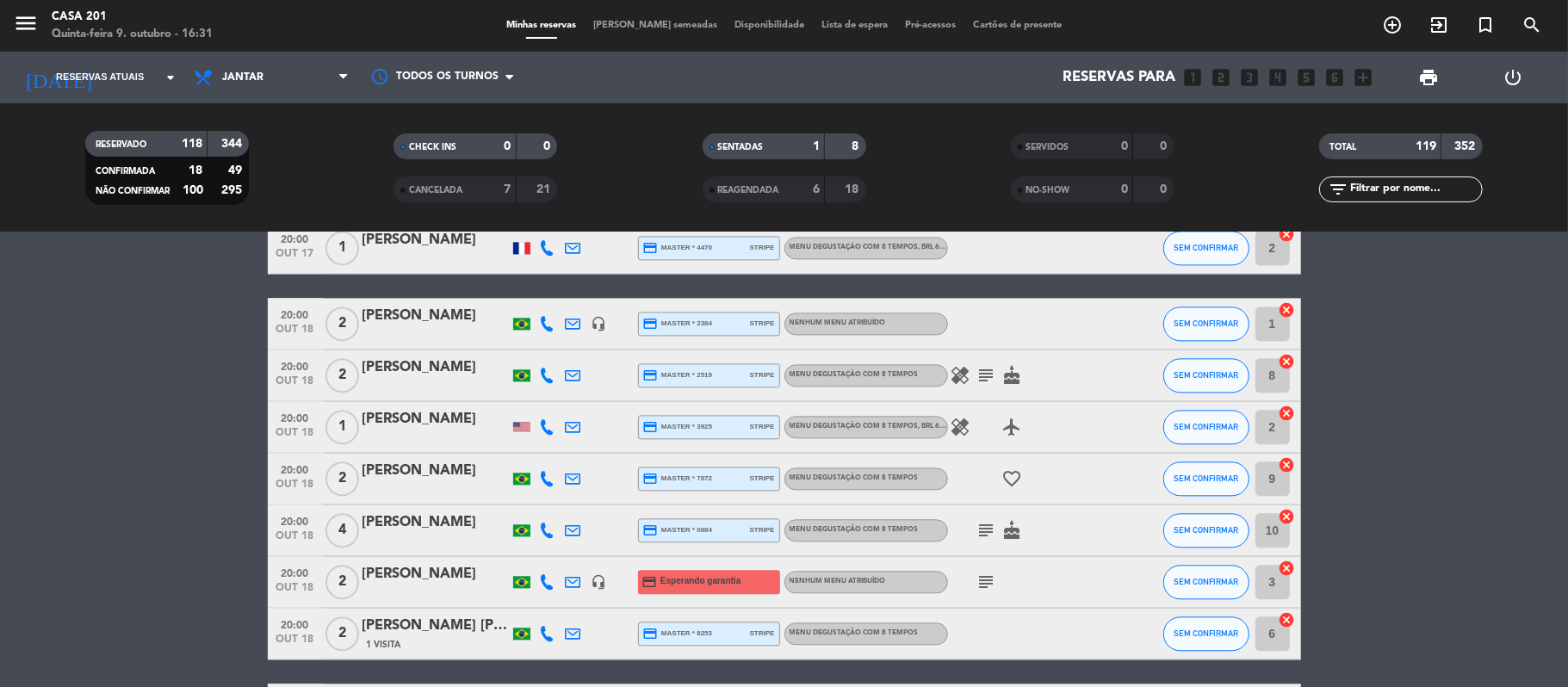
scroll to position [2824, 0]
click at [300, 572] on span "20:00" at bounding box center [296, 572] width 43 height 20
click at [980, 579] on icon "subject" at bounding box center [987, 581] width 21 height 21
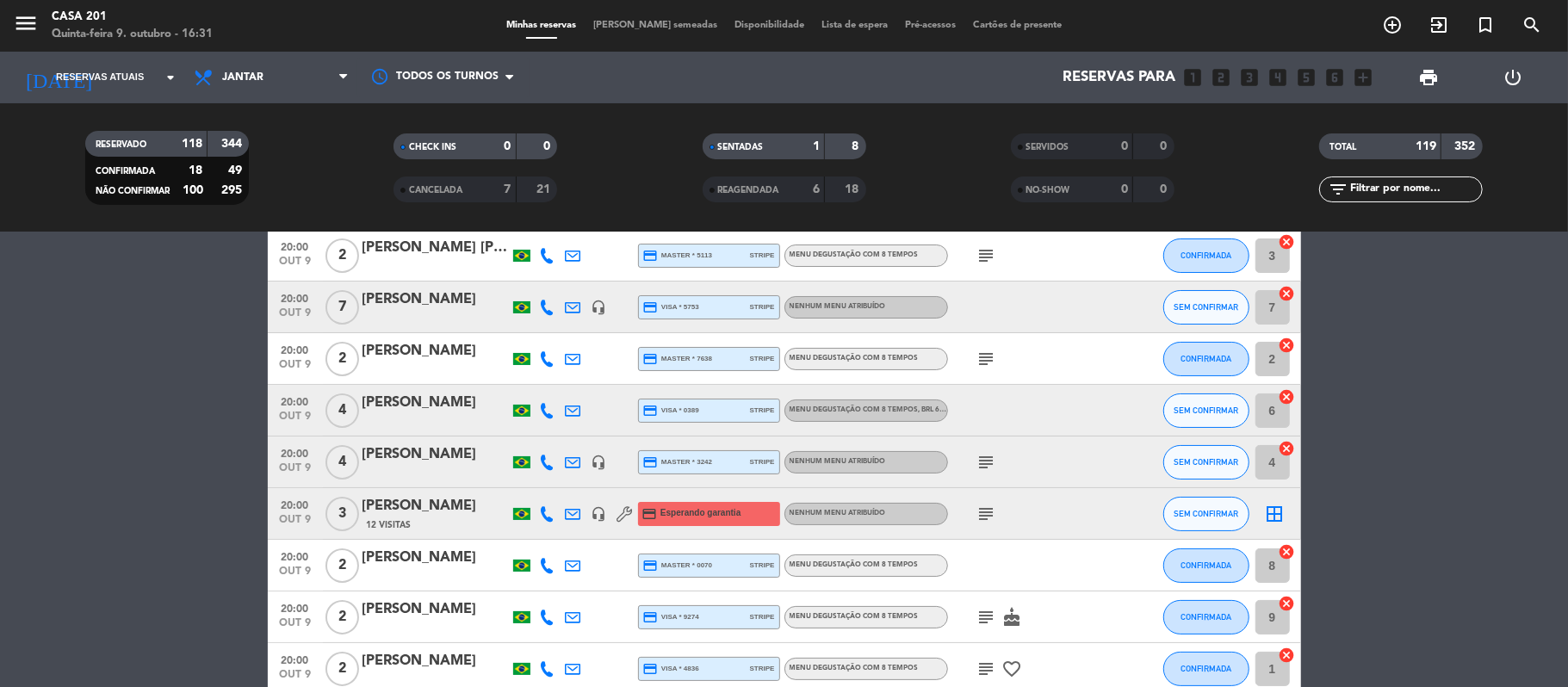
scroll to position [0, 0]
